Goal: Task Accomplishment & Management: Manage account settings

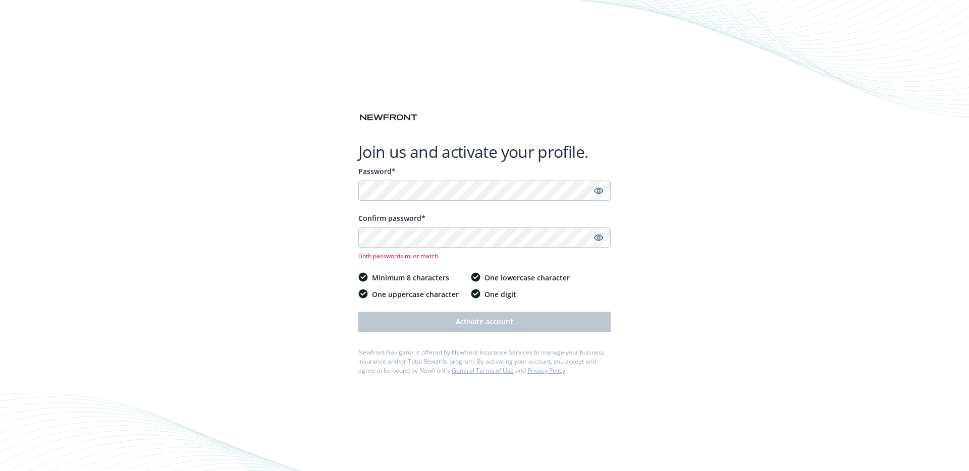
click at [595, 236] on icon "Show password" at bounding box center [598, 238] width 9 height 7
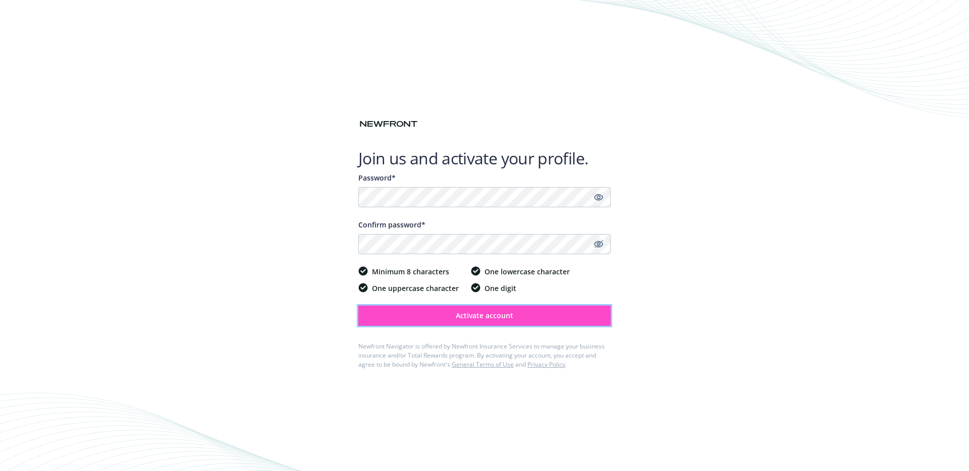
click at [506, 322] on button "Activate account" at bounding box center [484, 316] width 252 height 20
